Goal: Information Seeking & Learning: Get advice/opinions

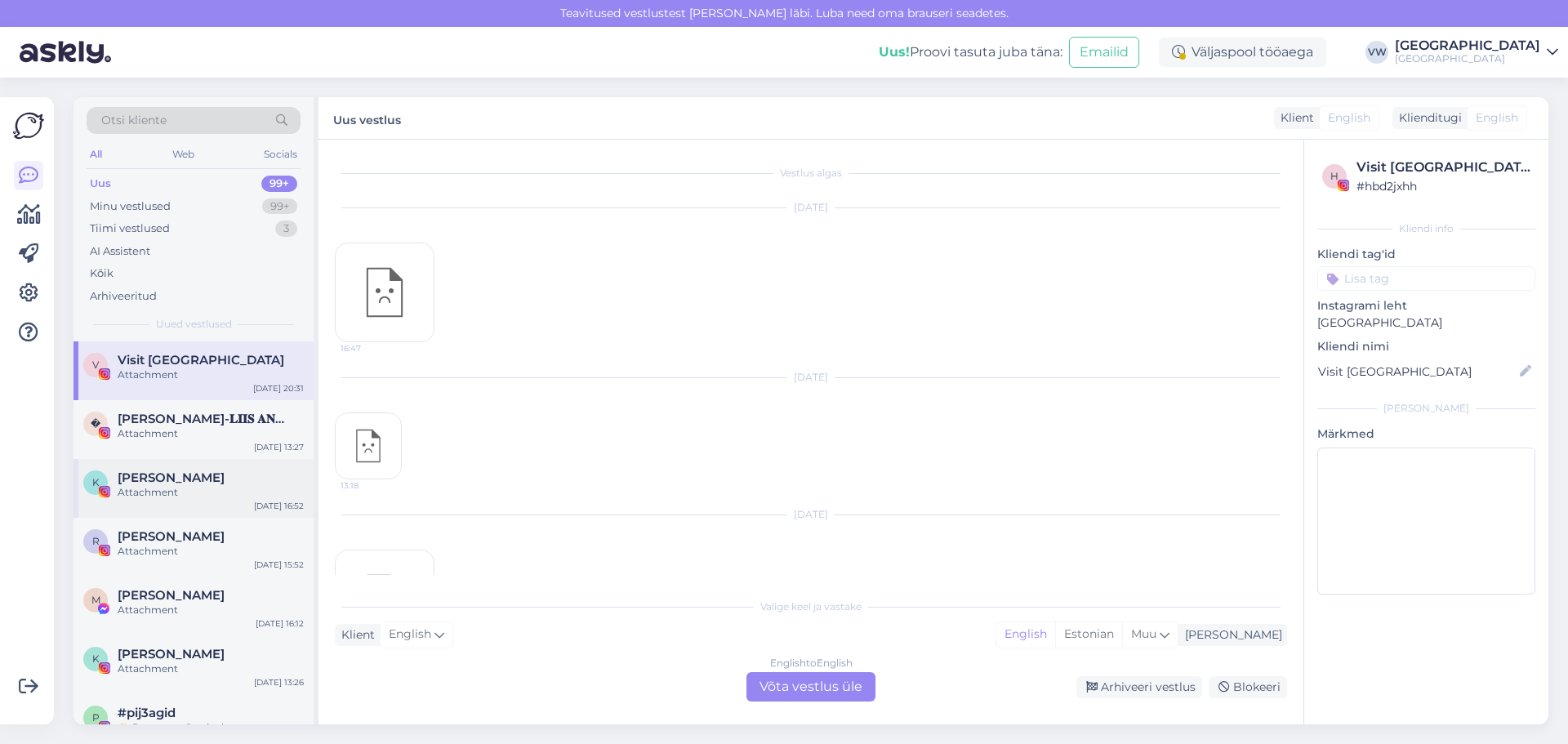
scroll to position [10165, 0]
click at [114, 268] on div "Kõik" at bounding box center [194, 274] width 214 height 23
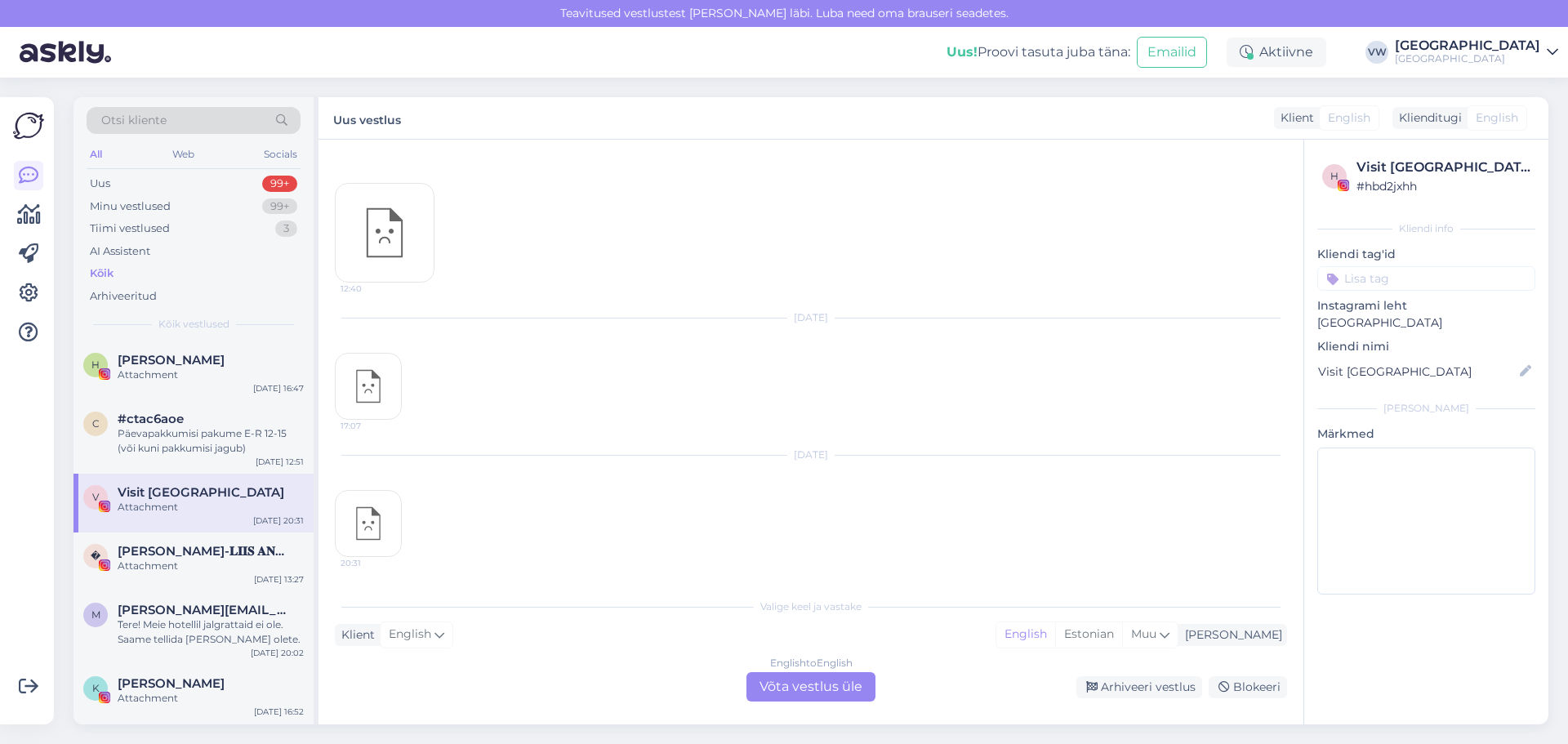
click at [127, 474] on div "V Visit [GEOGRAPHIC_DATA] Attachment [DATE] 20:31" at bounding box center [194, 503] width 240 height 59
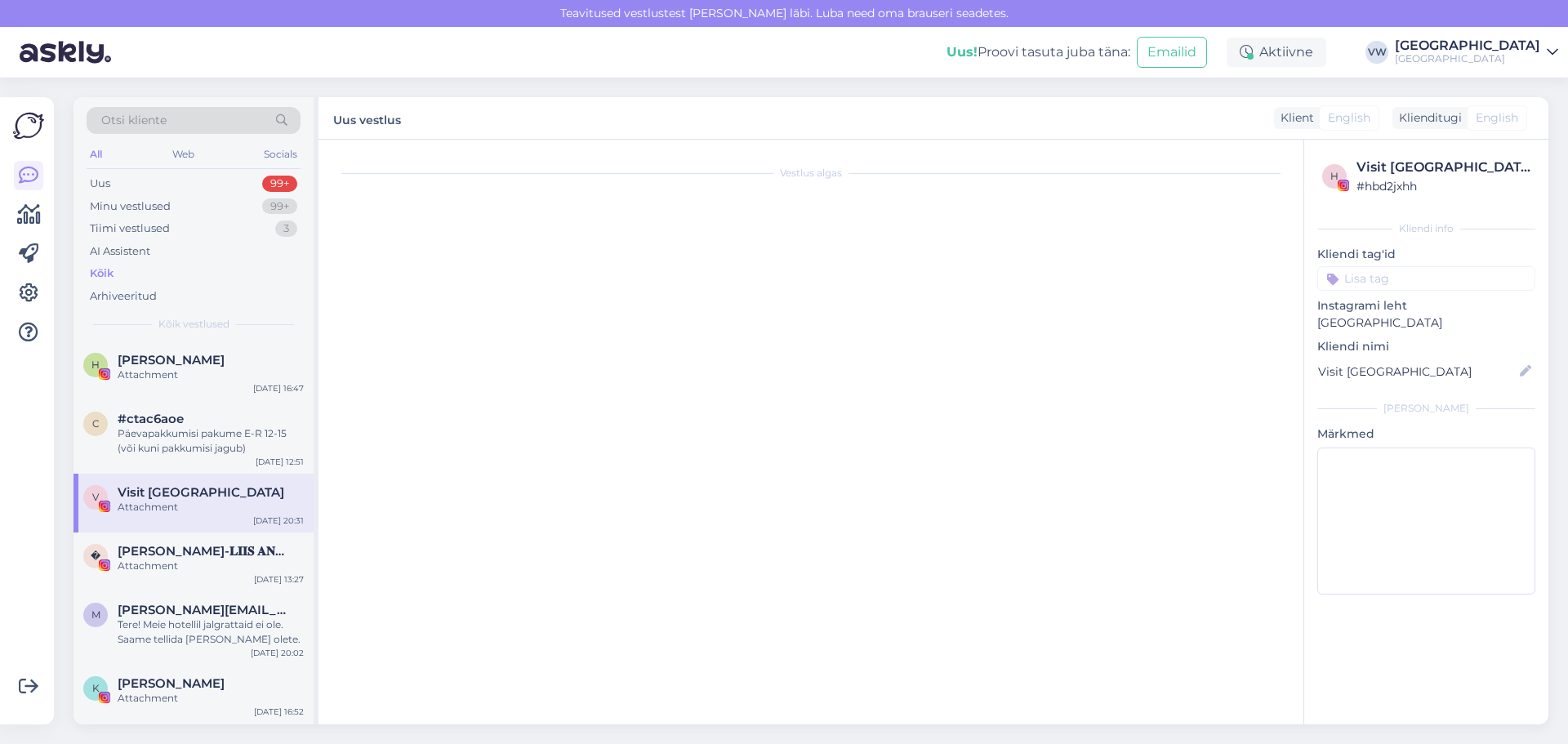
scroll to position [0, 0]
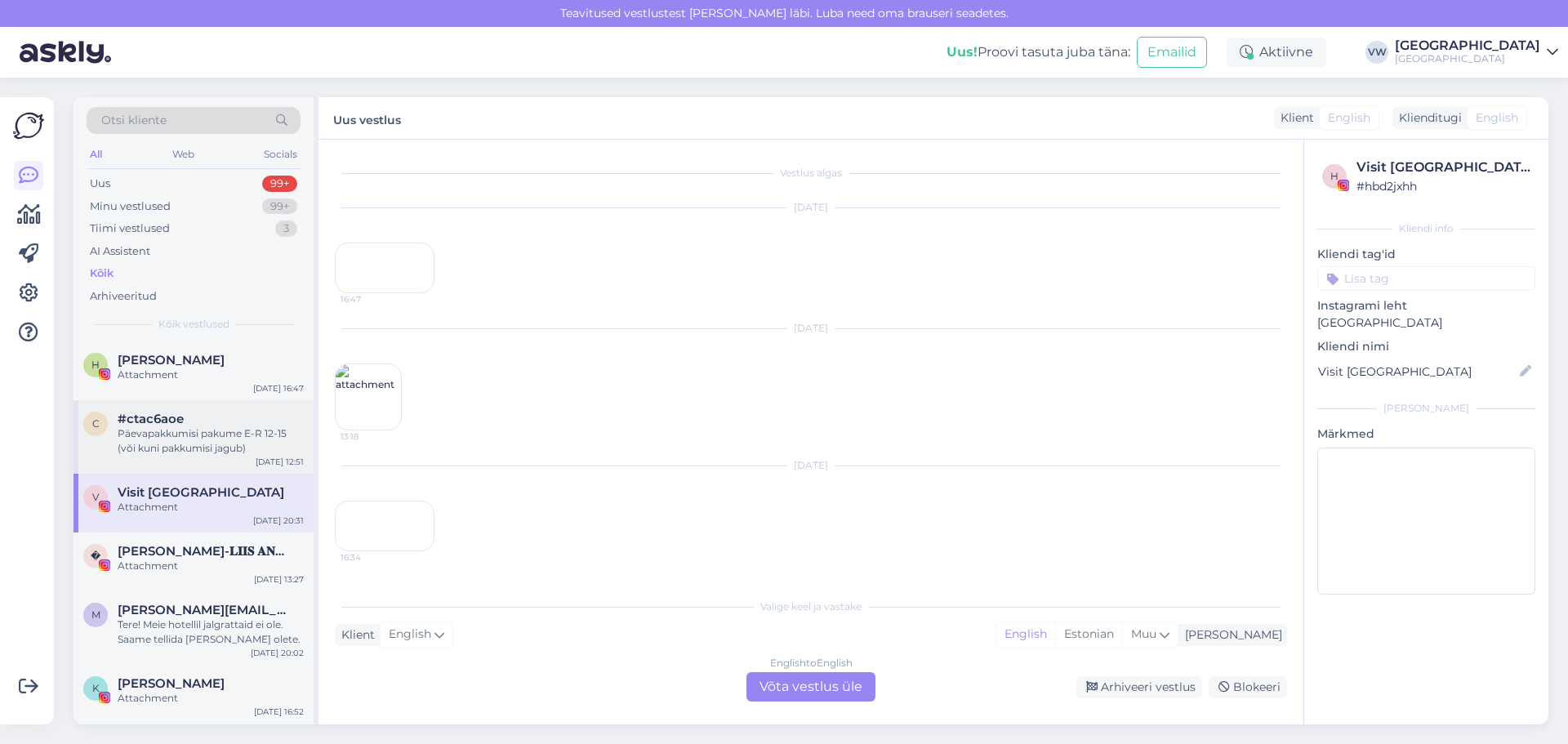
click at [165, 420] on span "#ctac6aoe" at bounding box center [151, 420] width 66 height 15
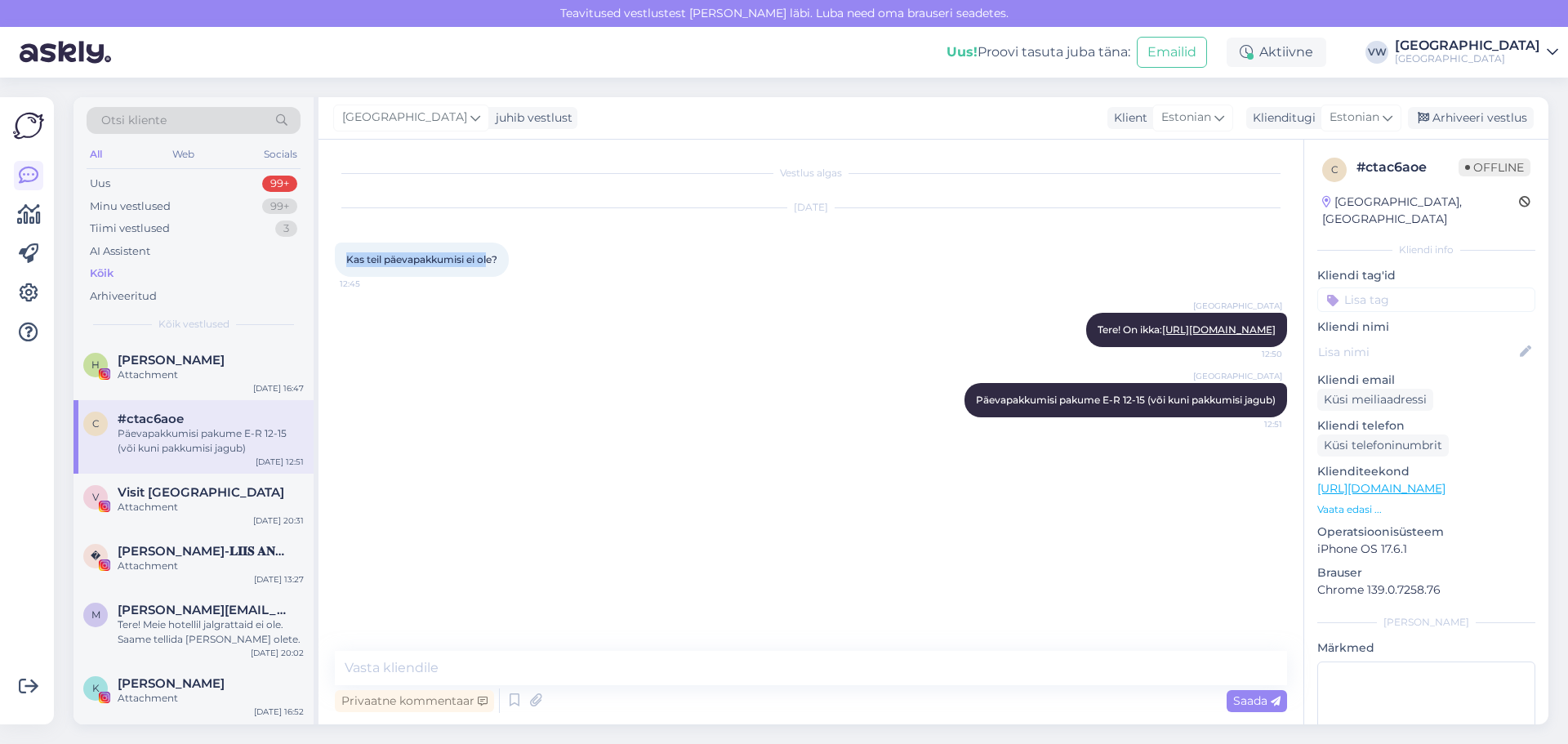
drag, startPoint x: 341, startPoint y: 262, endPoint x: 500, endPoint y: 262, distance: 159.0
click at [500, 262] on div "Kas teil päevapakkumisi ei ole? 12:45" at bounding box center [422, 259] width 174 height 34
click at [497, 262] on span "Kas teil päevapakkumisi ei ole?" at bounding box center [422, 259] width 151 height 12
click at [199, 620] on div "Tere! Meie hotellil jalgrattaid ei ole. Saame tellida [PERSON_NAME] olete." at bounding box center [210, 632] width 186 height 30
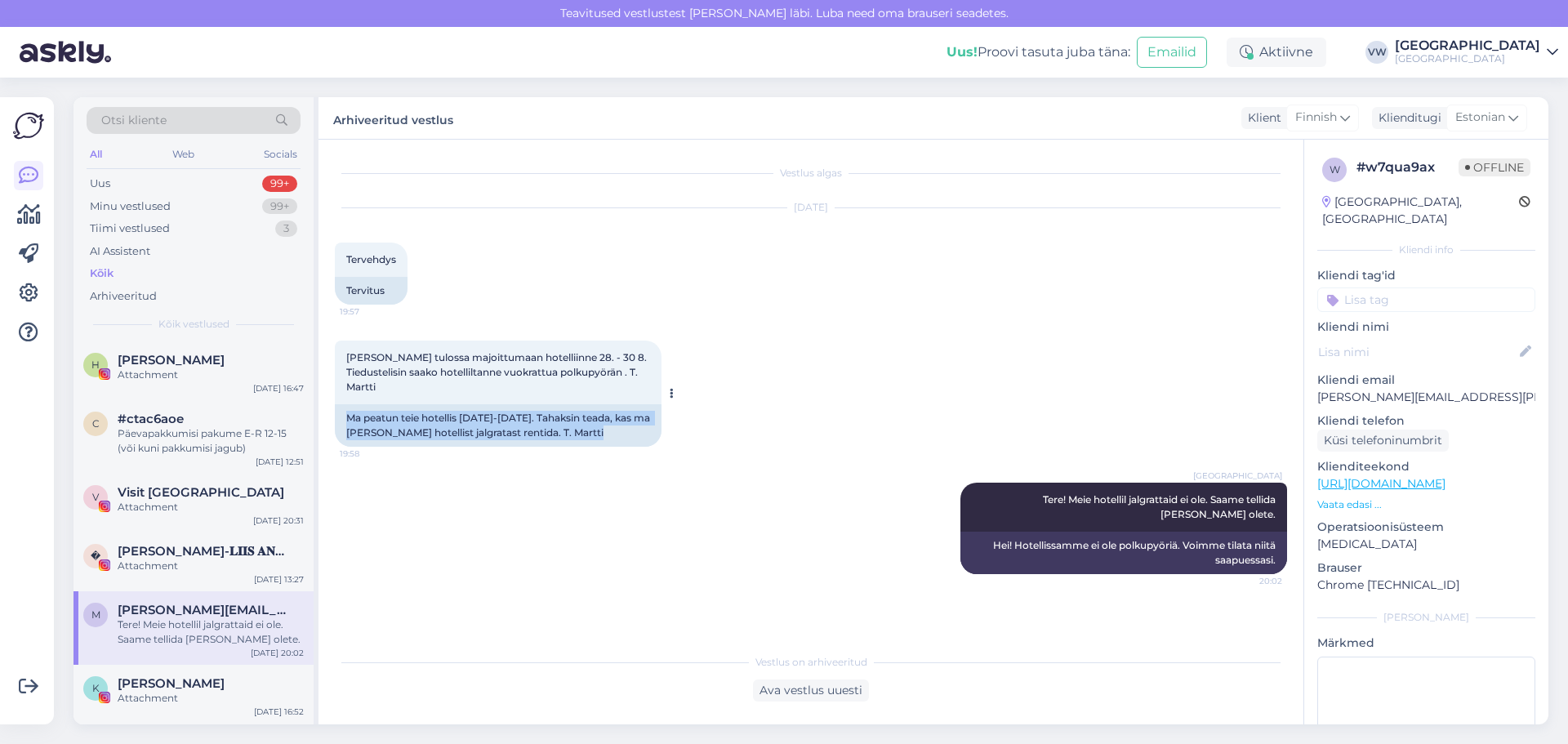
drag, startPoint x: 350, startPoint y: 409, endPoint x: 621, endPoint y: 445, distance: 273.4
click at [621, 445] on div "Ma peatun teie hotellis [DATE]-[DATE]. Tahaksin teada, kas ma [PERSON_NAME] hot…" at bounding box center [498, 425] width 327 height 42
click at [472, 441] on div "Ma peatun teie hotellis [DATE]-[DATE]. Tahaksin teada, kas ma [PERSON_NAME] hot…" at bounding box center [498, 425] width 327 height 42
click at [115, 569] on div "� [PERSON_NAME]-𝐋𝐈𝐈𝐒 𝐀𝐍𝐍𝐔𝐒 Attachment" at bounding box center [194, 559] width 221 height 30
